Goal: Information Seeking & Learning: Learn about a topic

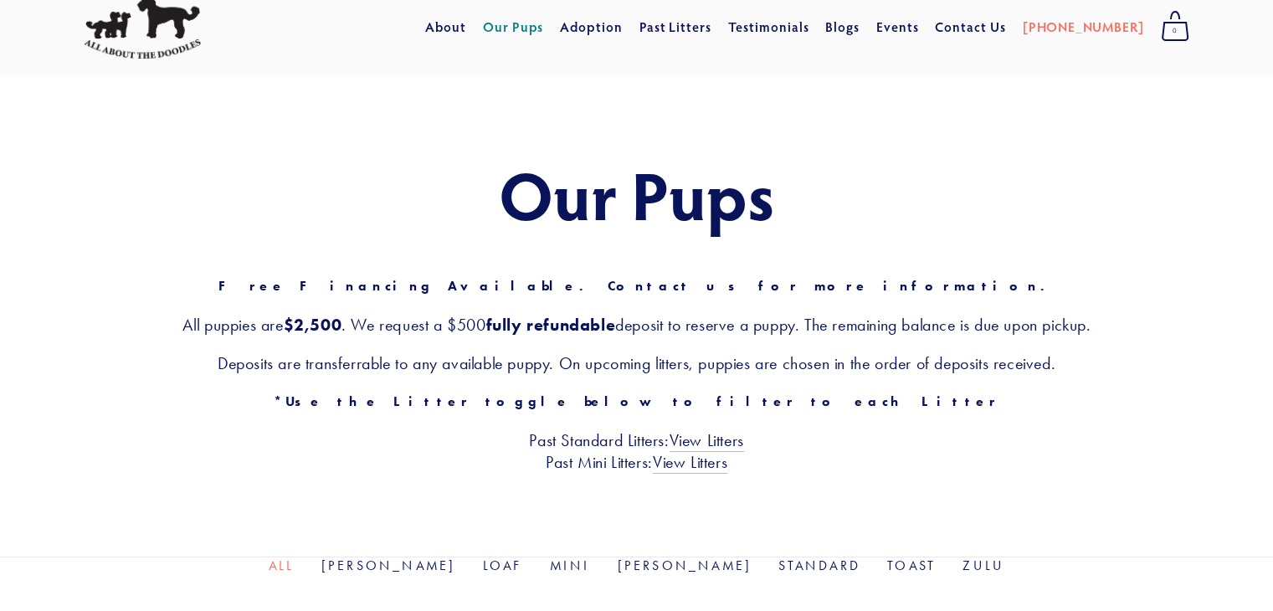
scroll to position [45, 0]
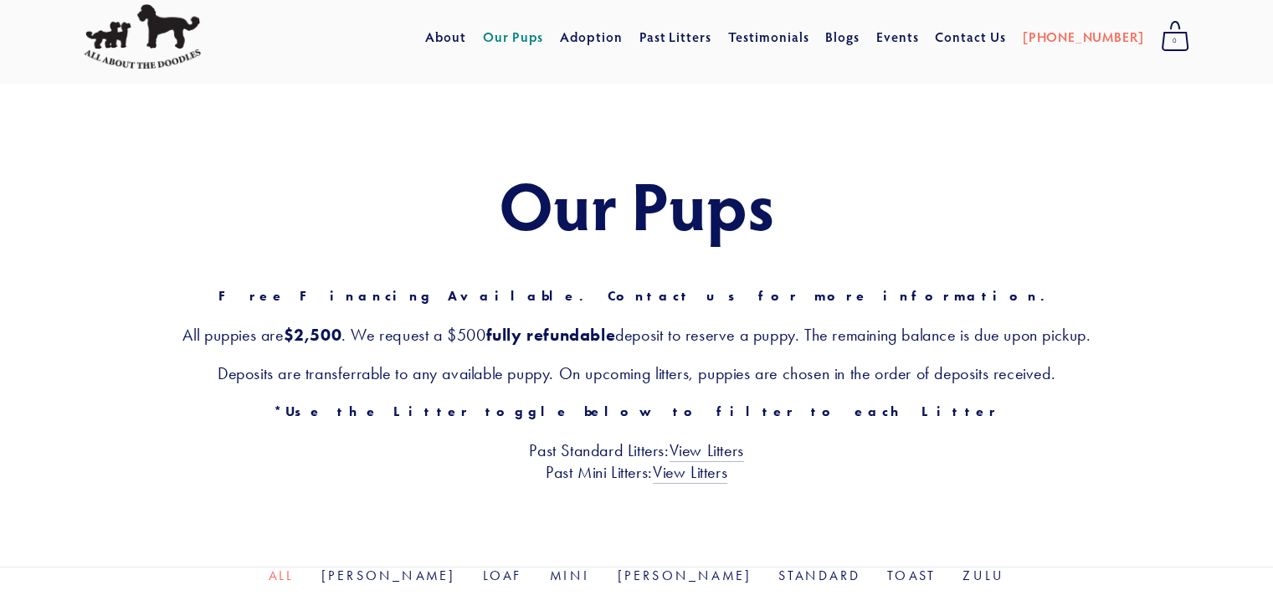
click at [544, 38] on link "Our Pups" at bounding box center [513, 37] width 61 height 30
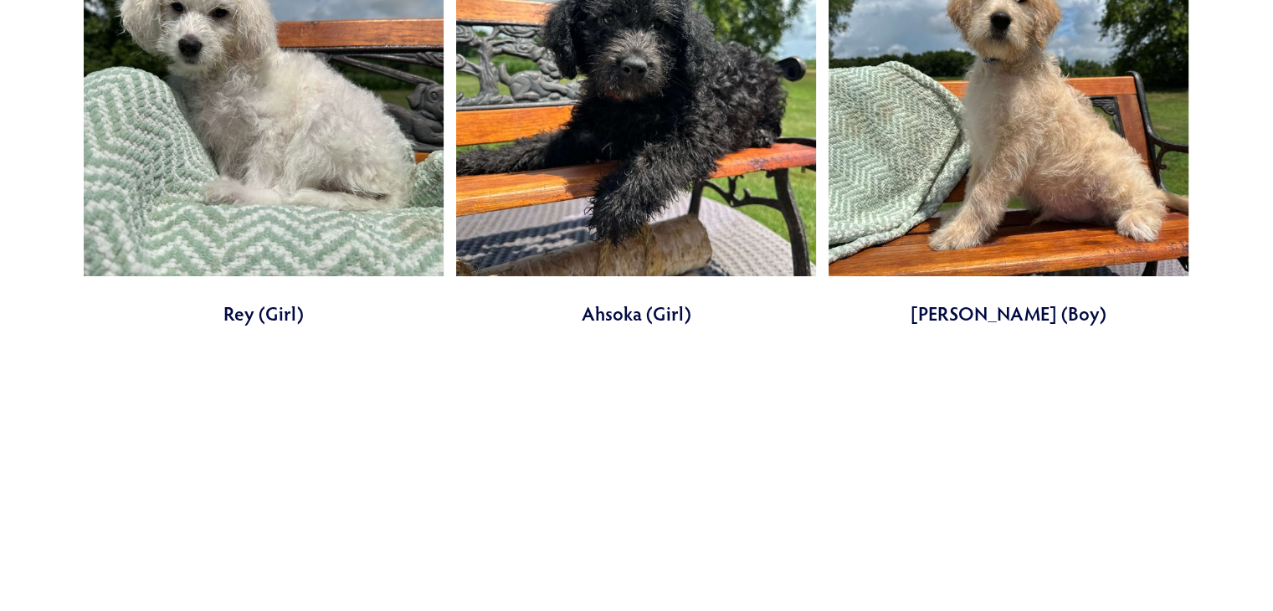
scroll to position [740, 0]
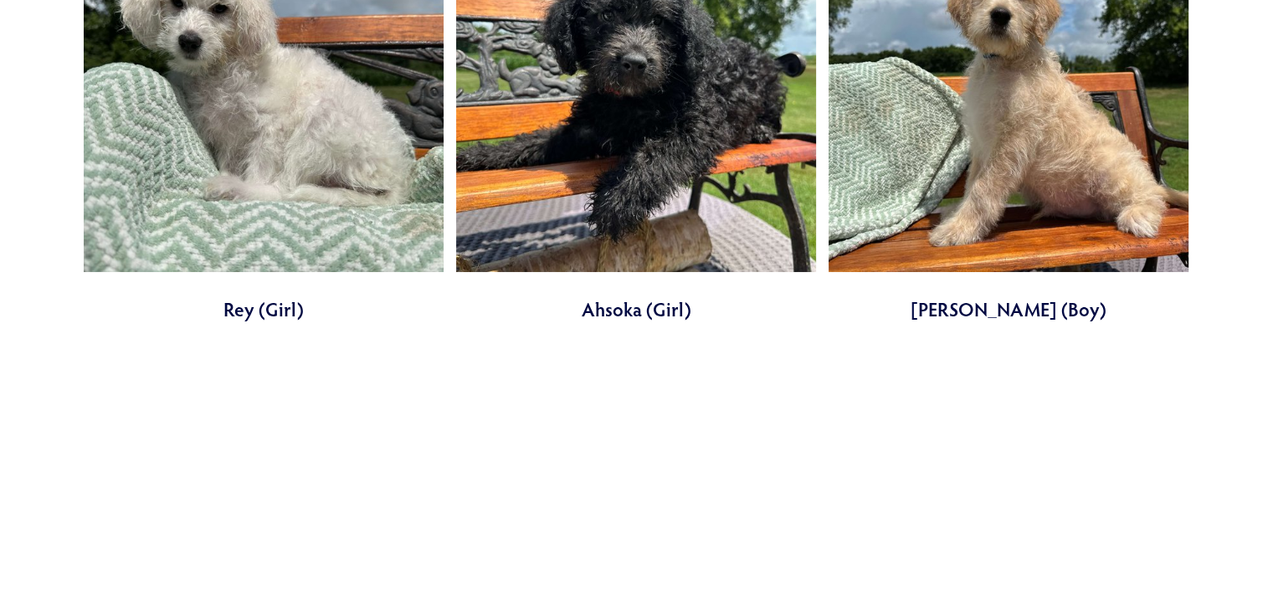
click at [729, 429] on link at bounding box center [636, 569] width 360 height 410
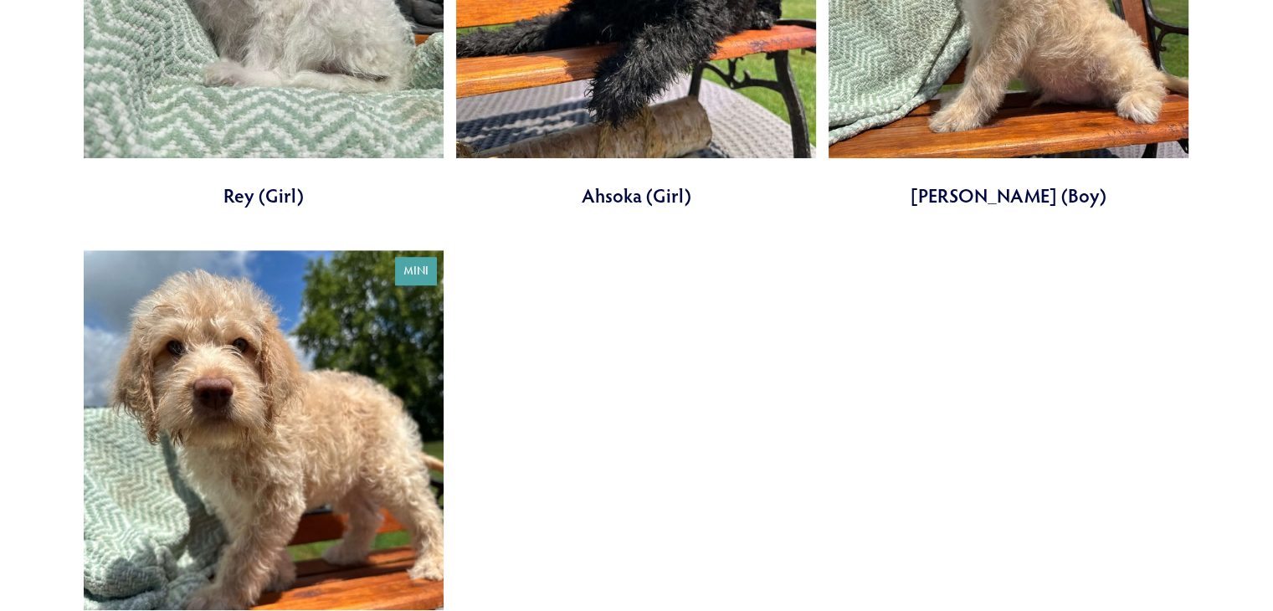
scroll to position [986, 0]
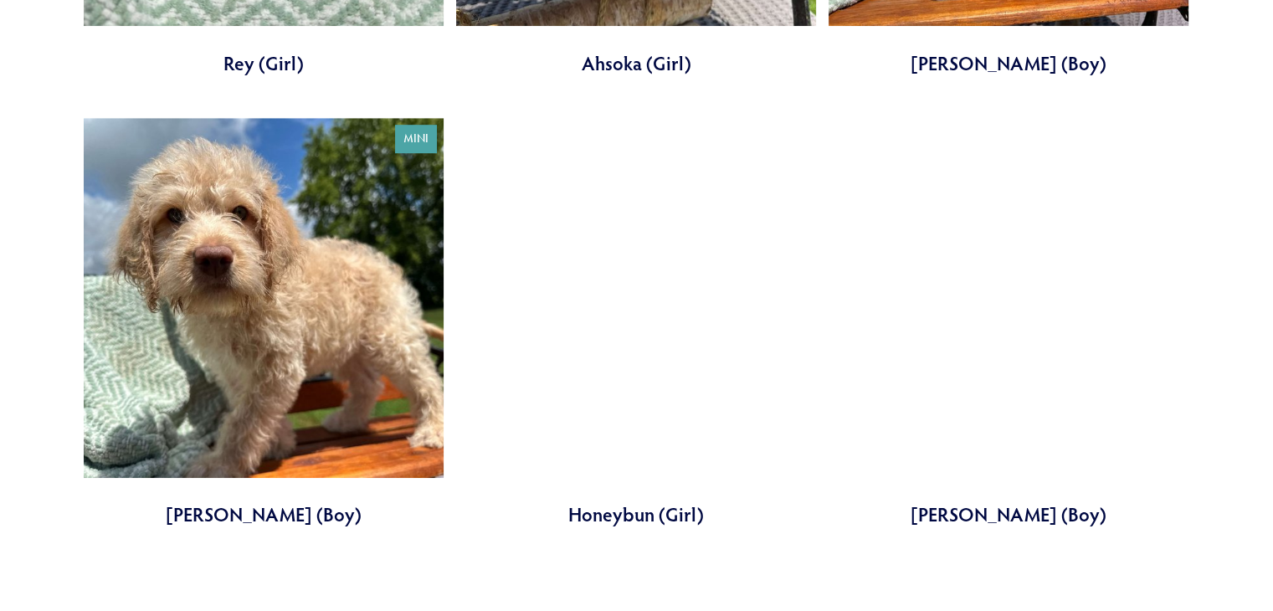
click at [284, 340] on link at bounding box center [264, 323] width 360 height 410
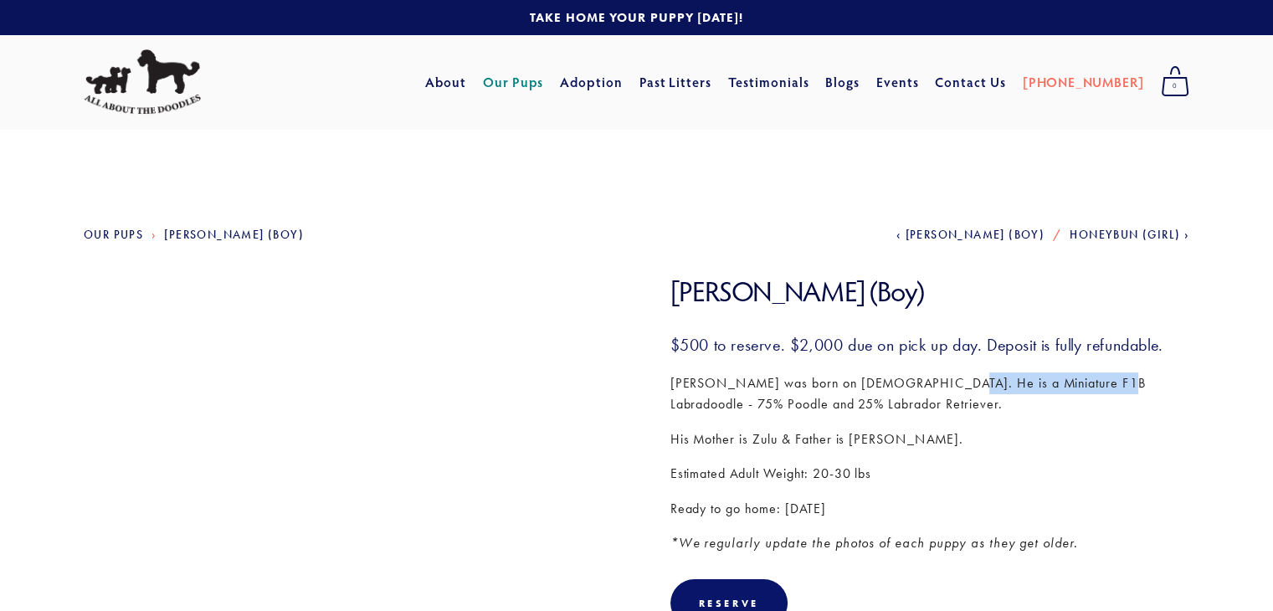
drag, startPoint x: 1088, startPoint y: 388, endPoint x: 927, endPoint y: 392, distance: 160.7
click at [927, 392] on p "Darth Vader was born on May 7th. He is a Miniature F1B Labradoodle - 75% Poodle…" at bounding box center [930, 393] width 520 height 43
copy p "Miniature F1B Labradoodle"
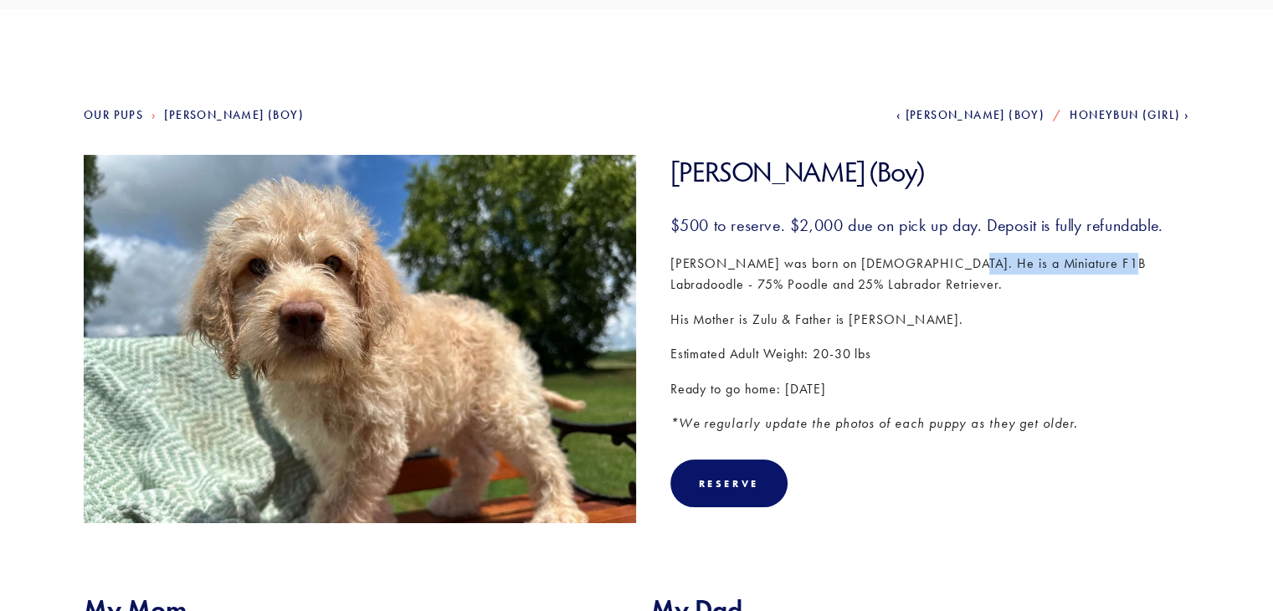
scroll to position [112, 0]
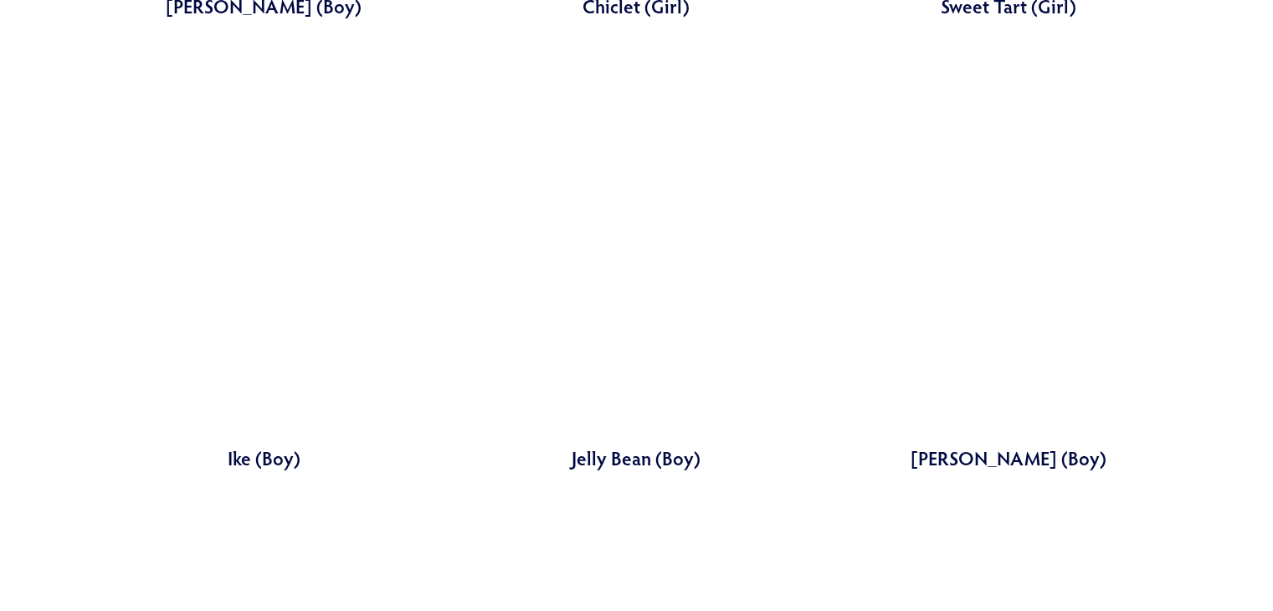
scroll to position [1947, 0]
click at [633, 459] on link at bounding box center [636, 264] width 360 height 410
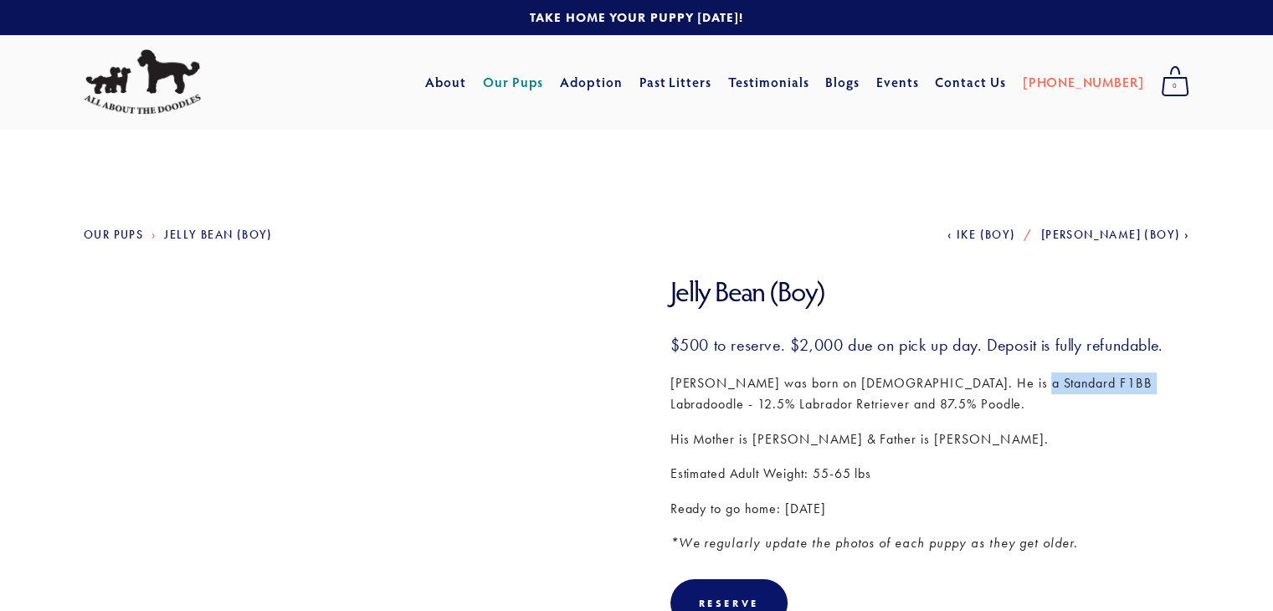
drag, startPoint x: 1096, startPoint y: 384, endPoint x: 988, endPoint y: 392, distance: 108.3
click at [988, 392] on p "[PERSON_NAME] was born on [DEMOGRAPHIC_DATA]. He is a Standard F1BB Labradoodle…" at bounding box center [930, 393] width 520 height 43
copy p "F1BB Labradoodle"
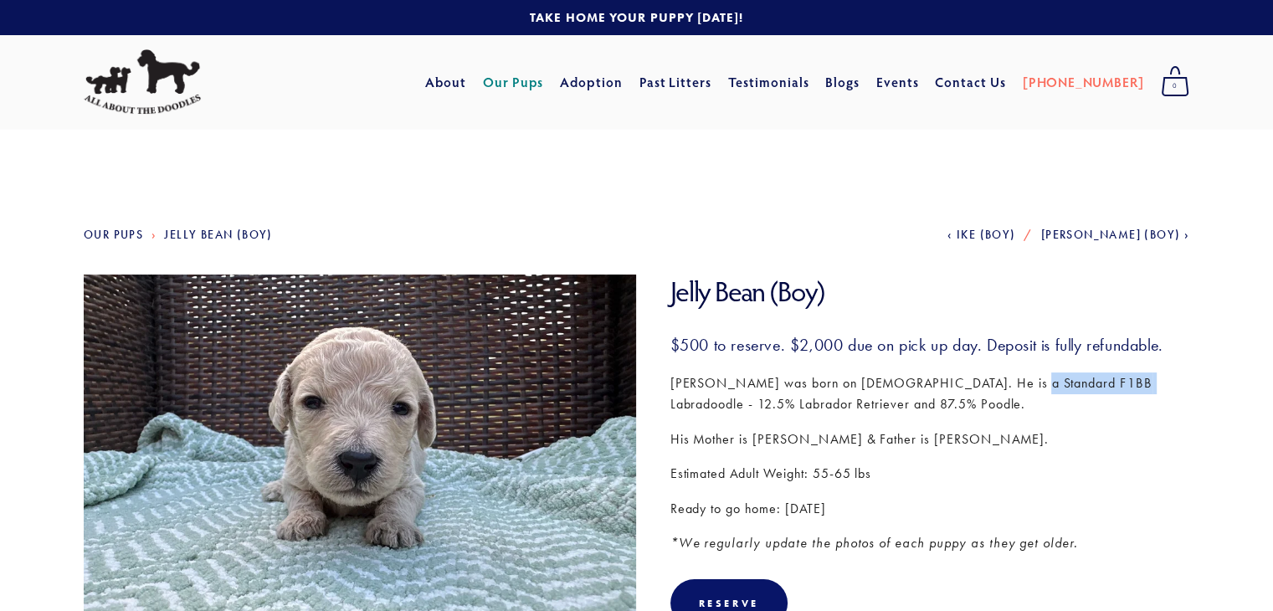
click at [544, 88] on link "Our Pups" at bounding box center [513, 82] width 61 height 30
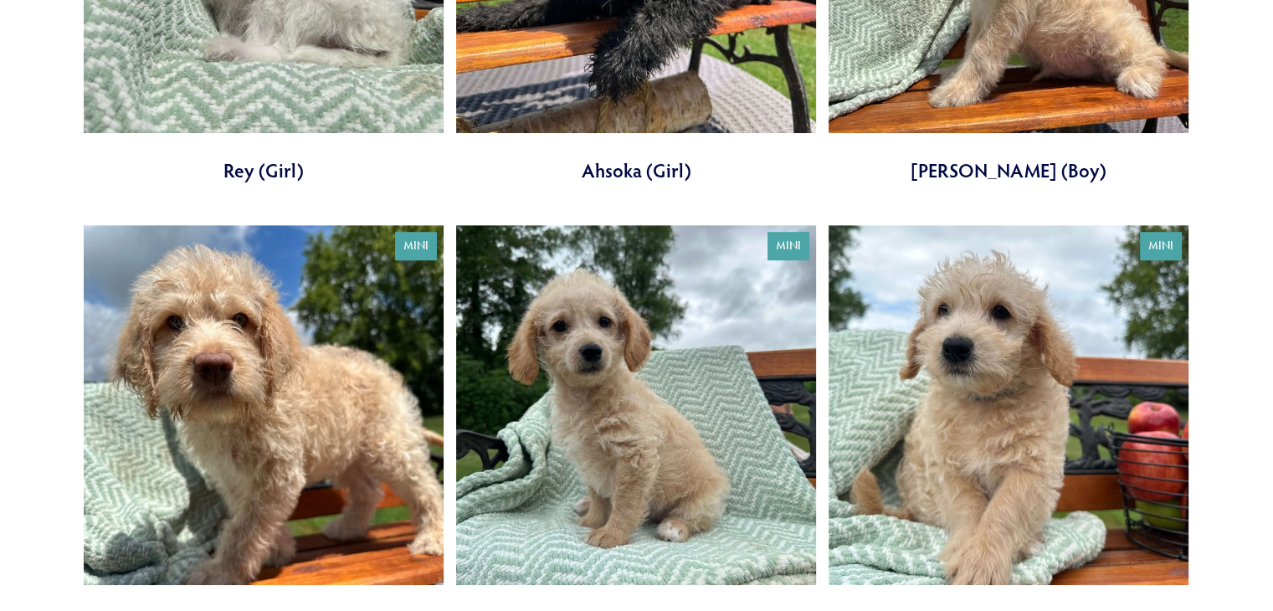
scroll to position [884, 0]
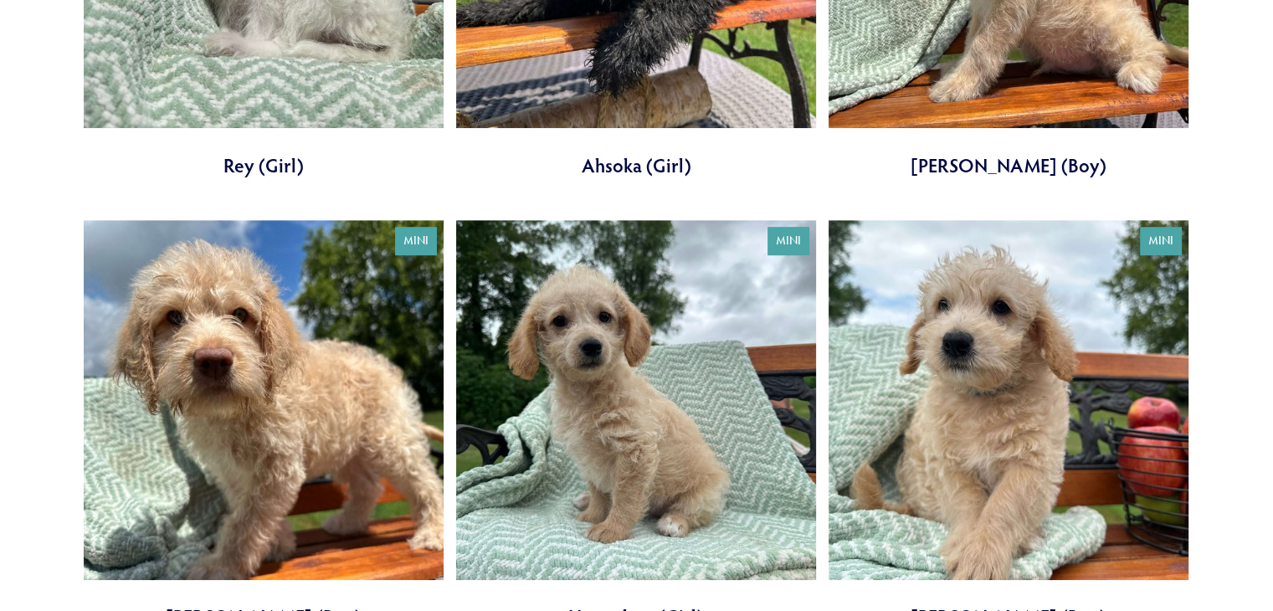
click at [972, 390] on link at bounding box center [1008, 425] width 360 height 410
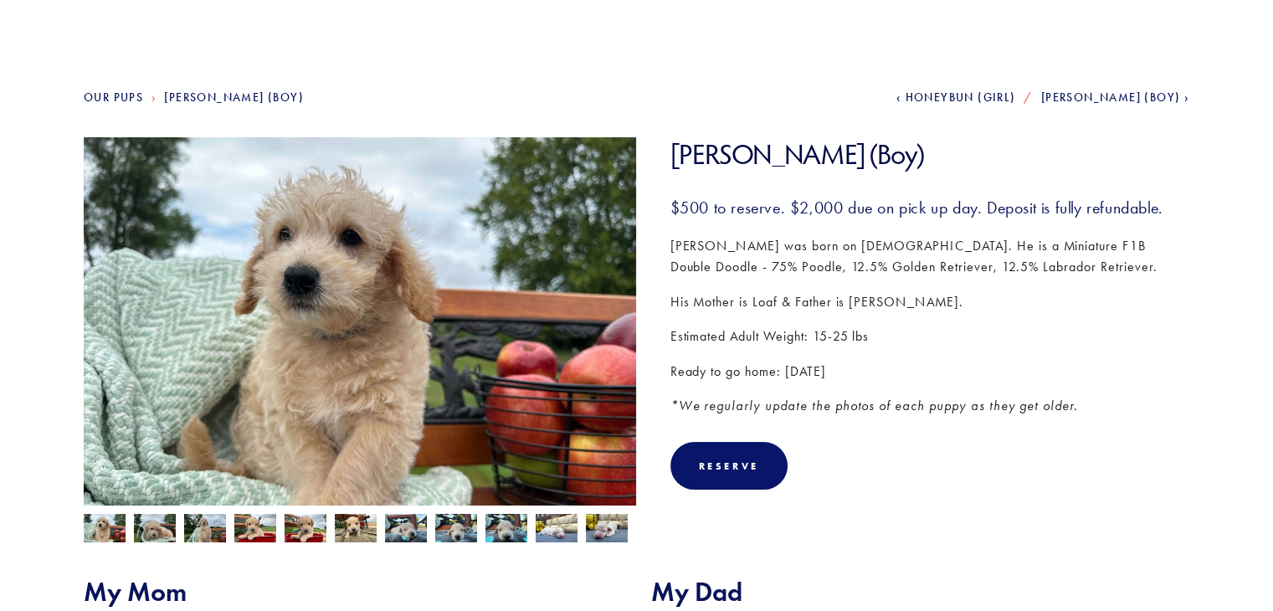
scroll to position [136, 0]
